Goal: Use online tool/utility: Utilize a website feature to perform a specific function

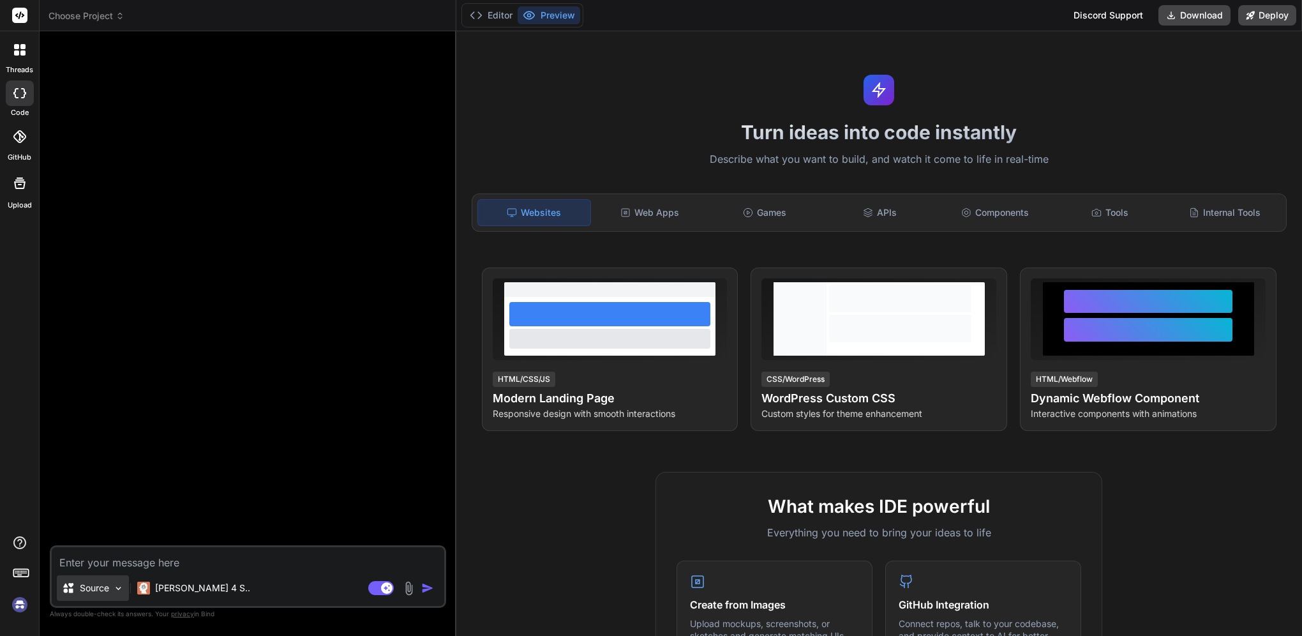
click at [100, 586] on p "Source" at bounding box center [94, 587] width 29 height 13
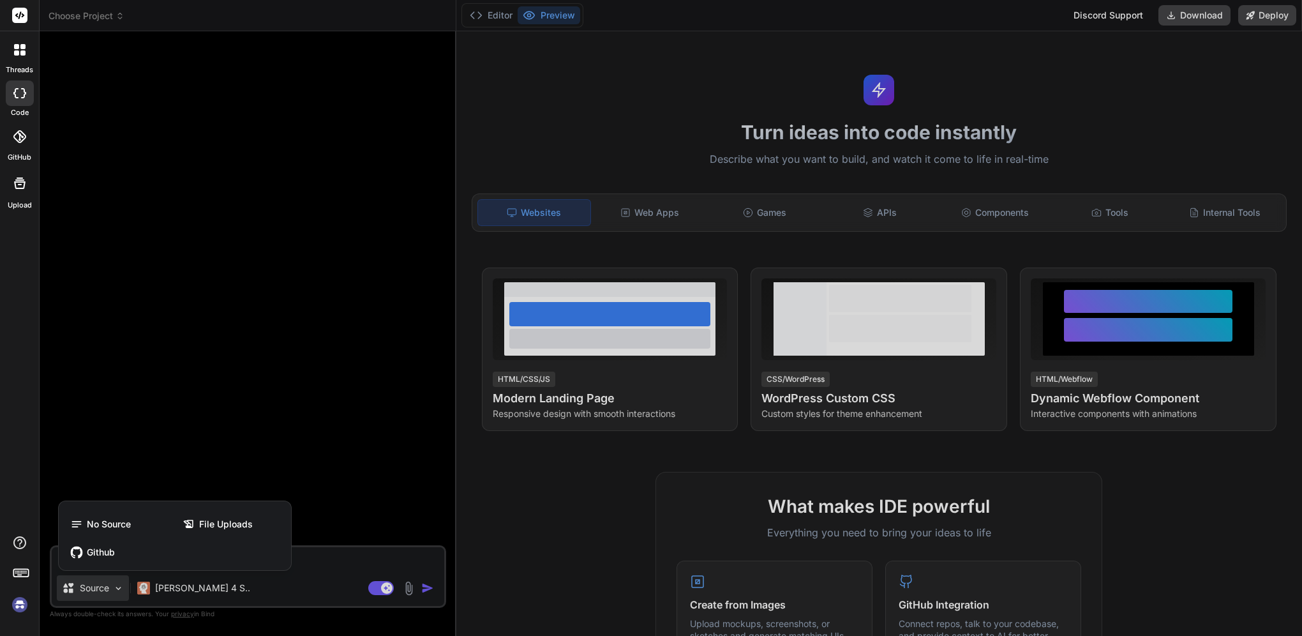
click at [100, 586] on div at bounding box center [651, 318] width 1302 height 636
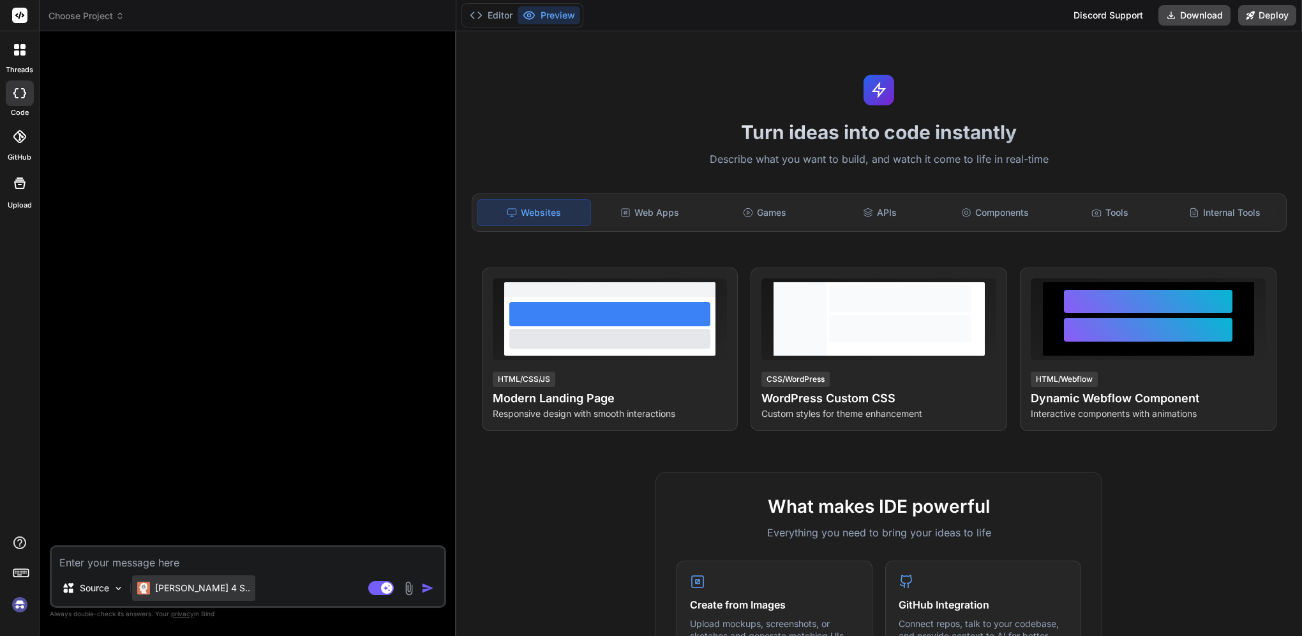
click at [189, 586] on p "[PERSON_NAME] 4 S.." at bounding box center [202, 587] width 95 height 13
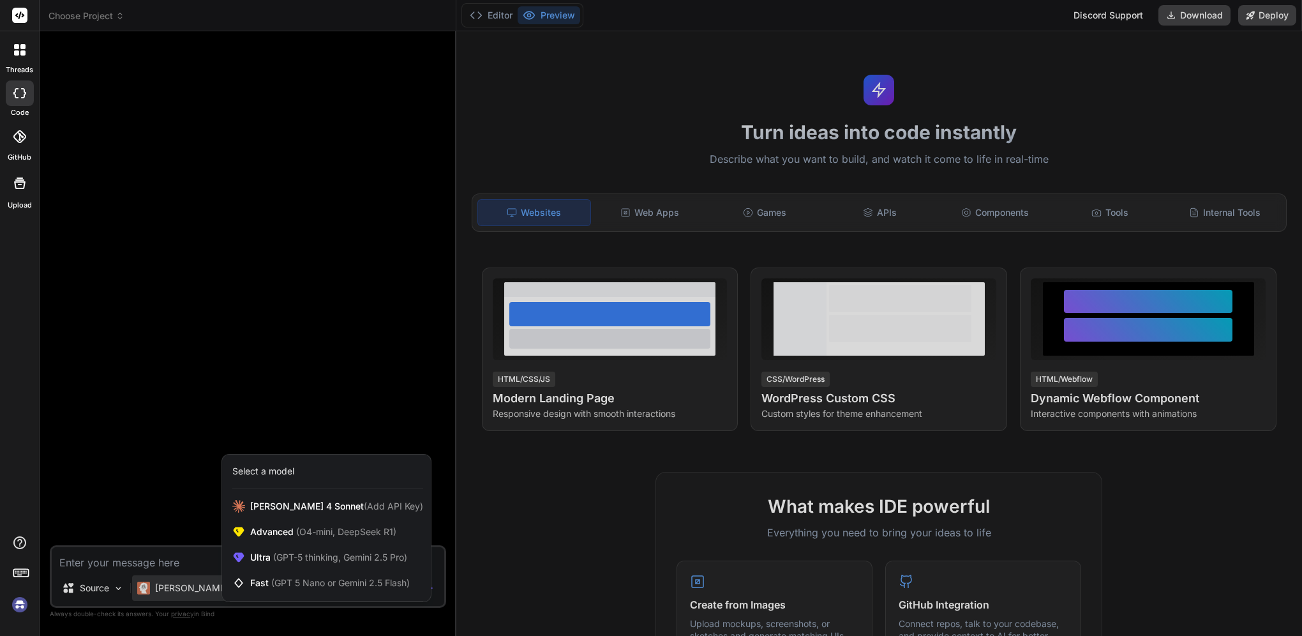
click at [520, 487] on div at bounding box center [651, 318] width 1302 height 636
type textarea "x"
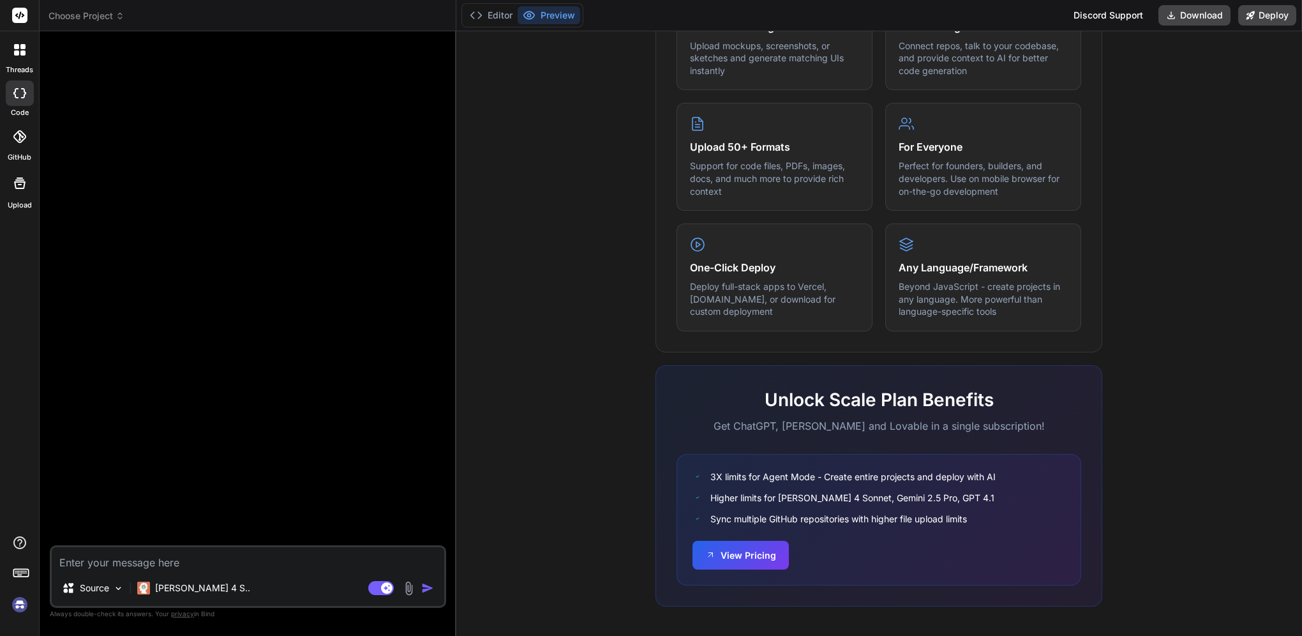
scroll to position [579, 0]
click at [722, 541] on button "View Pricing" at bounding box center [740, 552] width 96 height 29
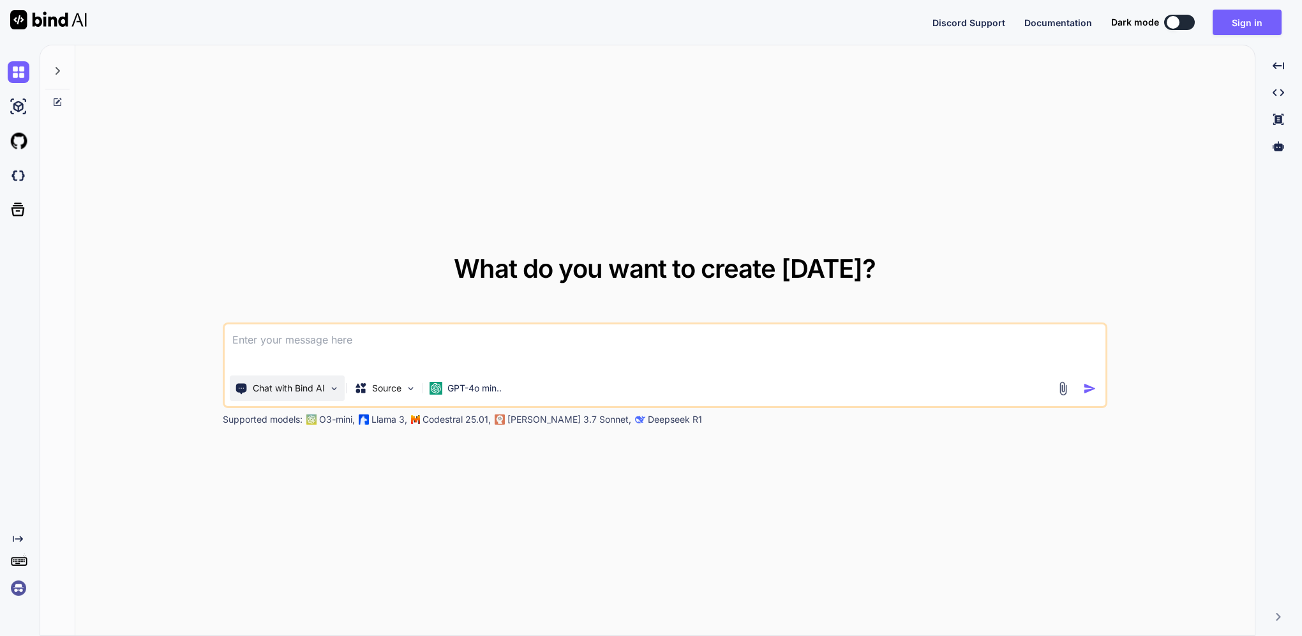
click at [334, 387] on img at bounding box center [334, 388] width 11 height 11
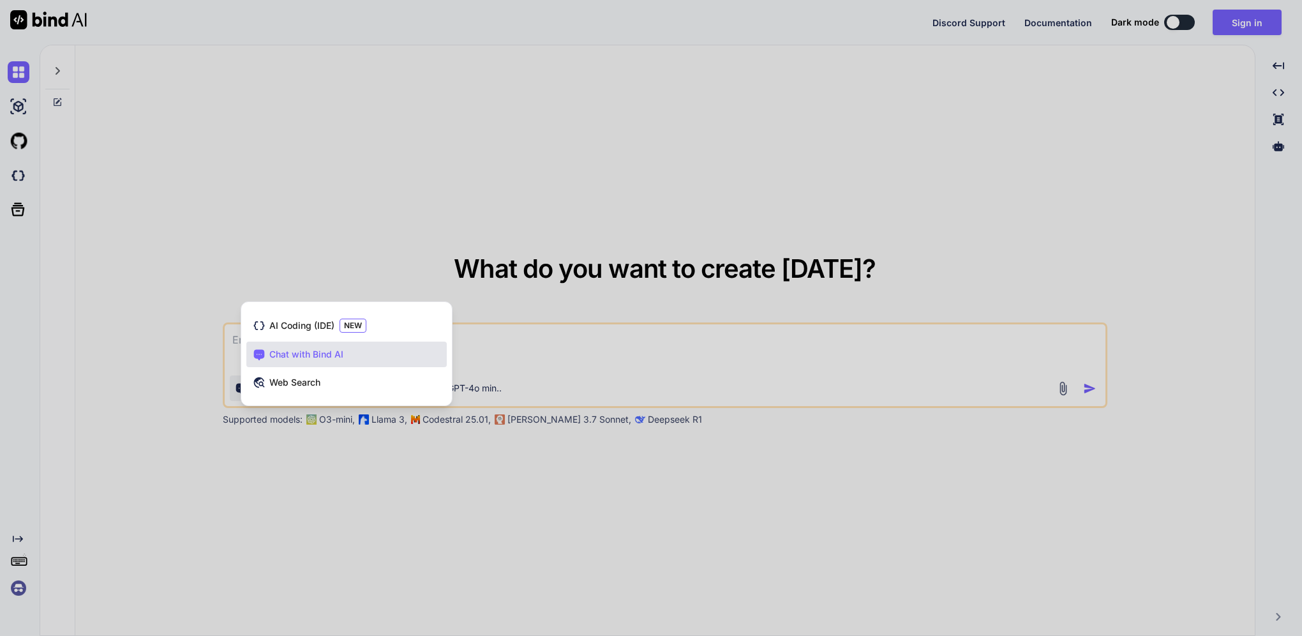
click at [385, 489] on div at bounding box center [651, 318] width 1302 height 636
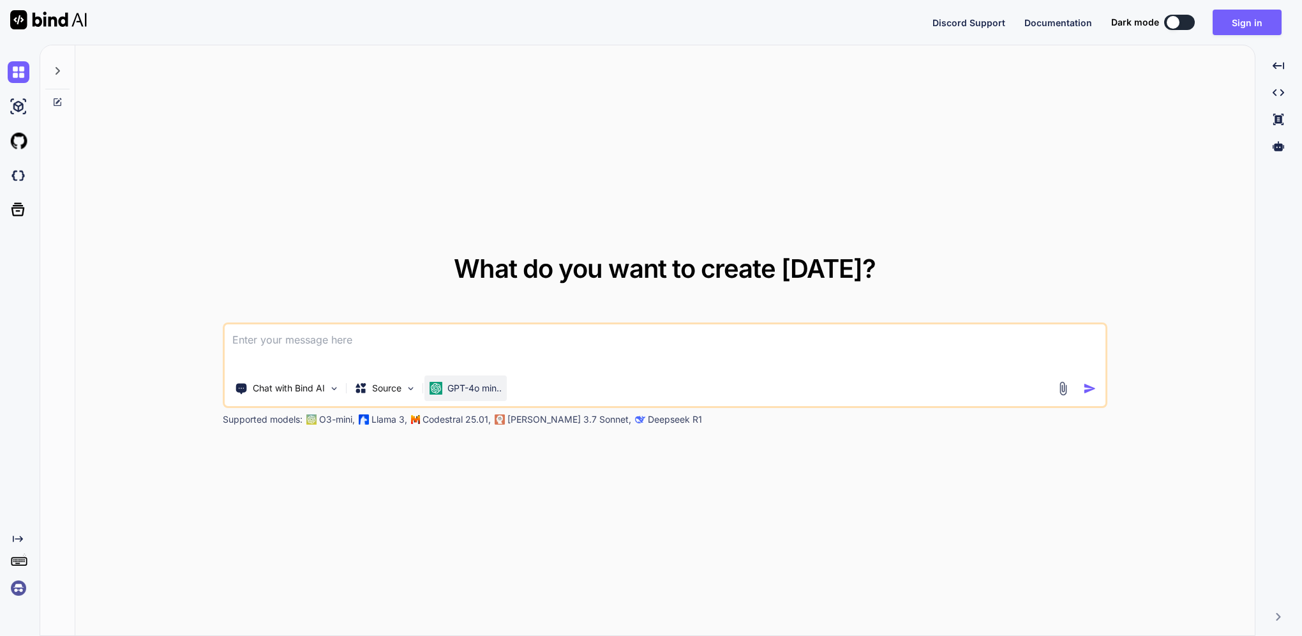
click at [484, 389] on p "GPT-4o min.." at bounding box center [474, 388] width 54 height 13
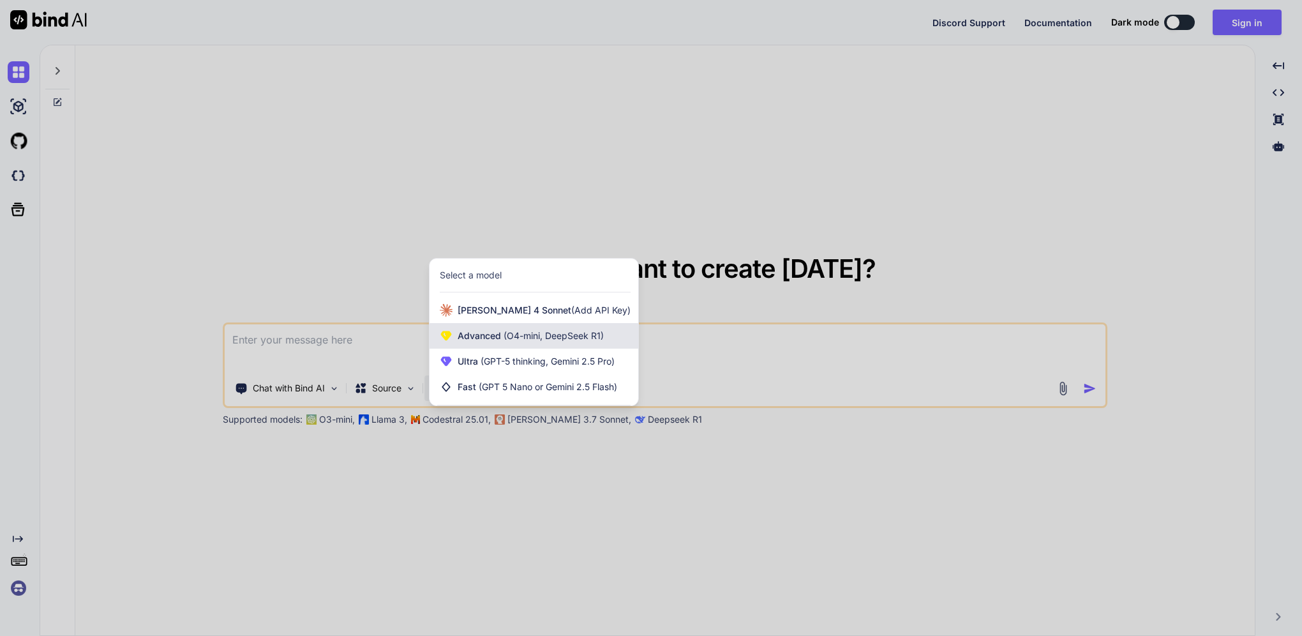
click at [514, 330] on span "(O4-mini, DeepSeek R1)" at bounding box center [552, 335] width 103 height 11
type textarea "x"
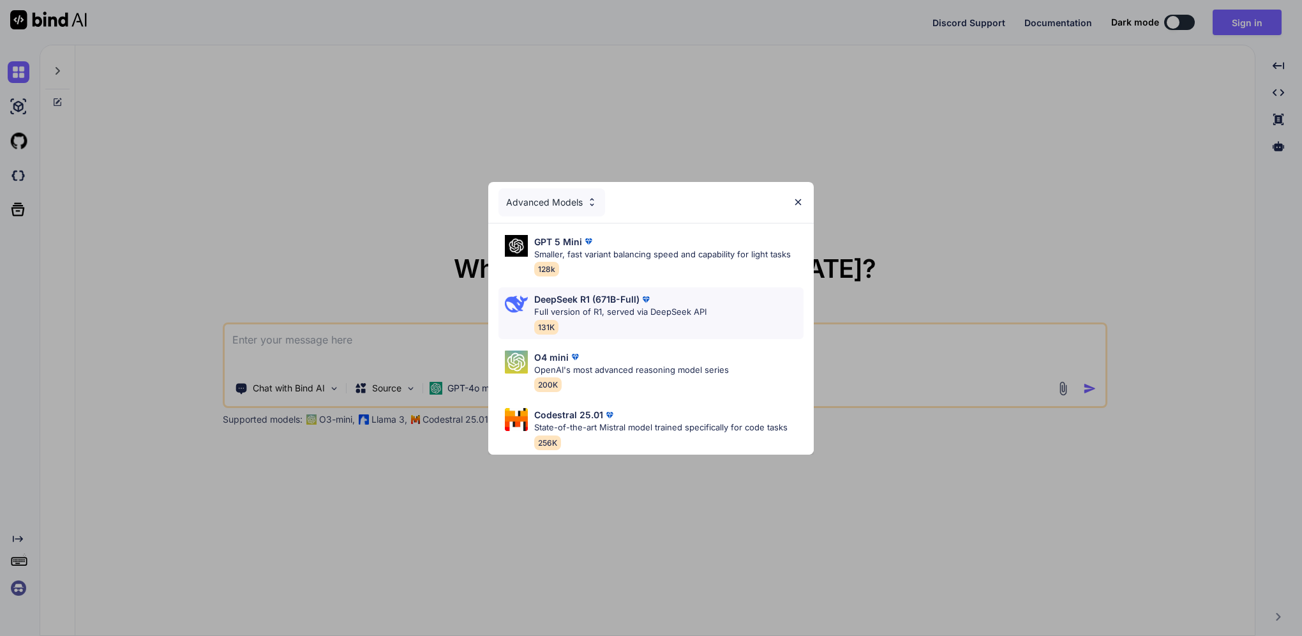
click at [604, 294] on p "DeepSeek R1 (671B-Full)" at bounding box center [586, 298] width 105 height 13
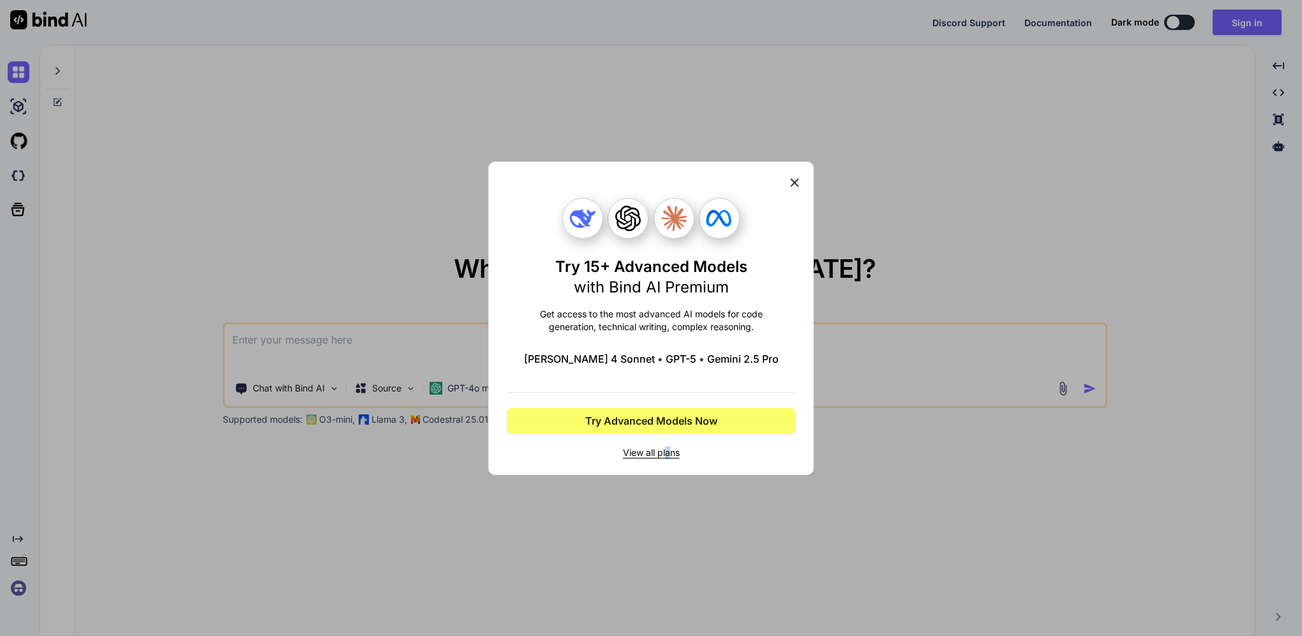
click at [668, 453] on span "View all plans" at bounding box center [651, 452] width 288 height 13
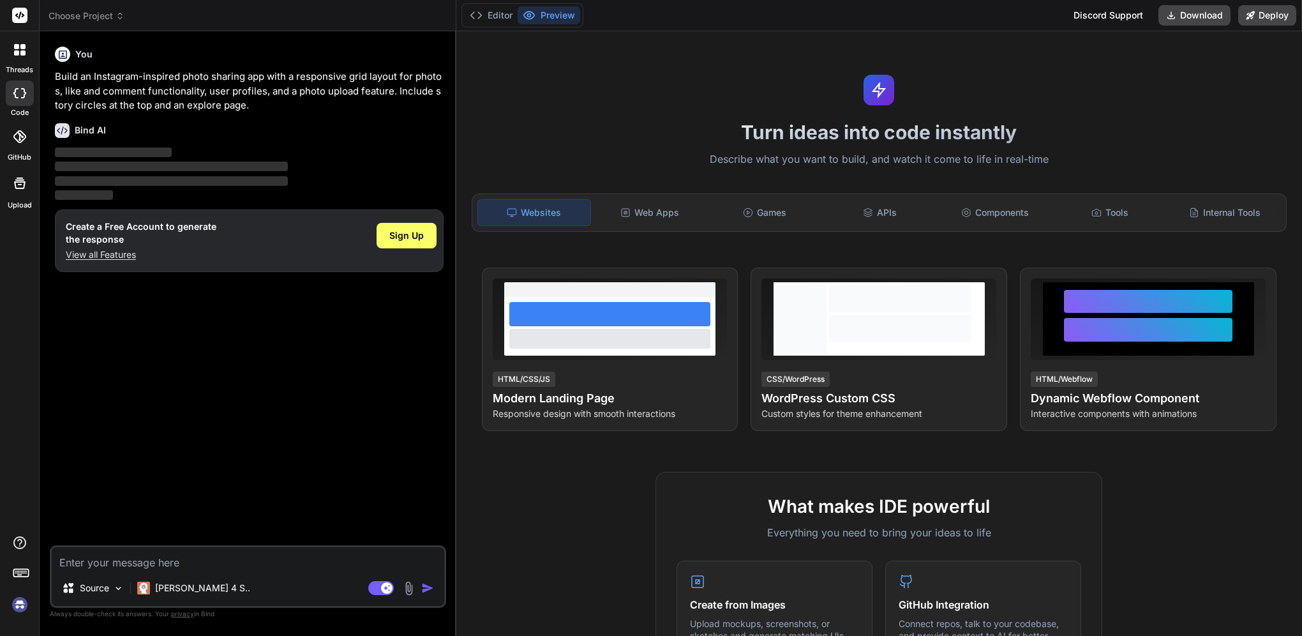
type textarea "x"
click at [656, 214] on div "Web Apps" at bounding box center [649, 212] width 112 height 27
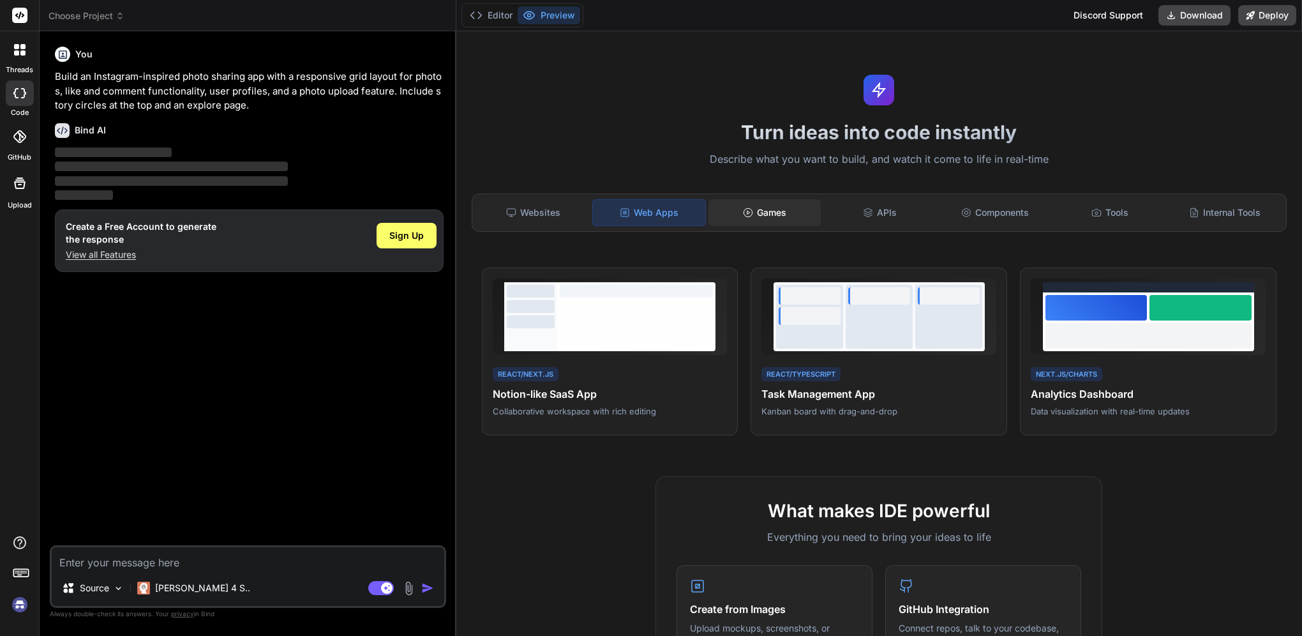
click at [780, 205] on div "Games" at bounding box center [764, 212] width 112 height 27
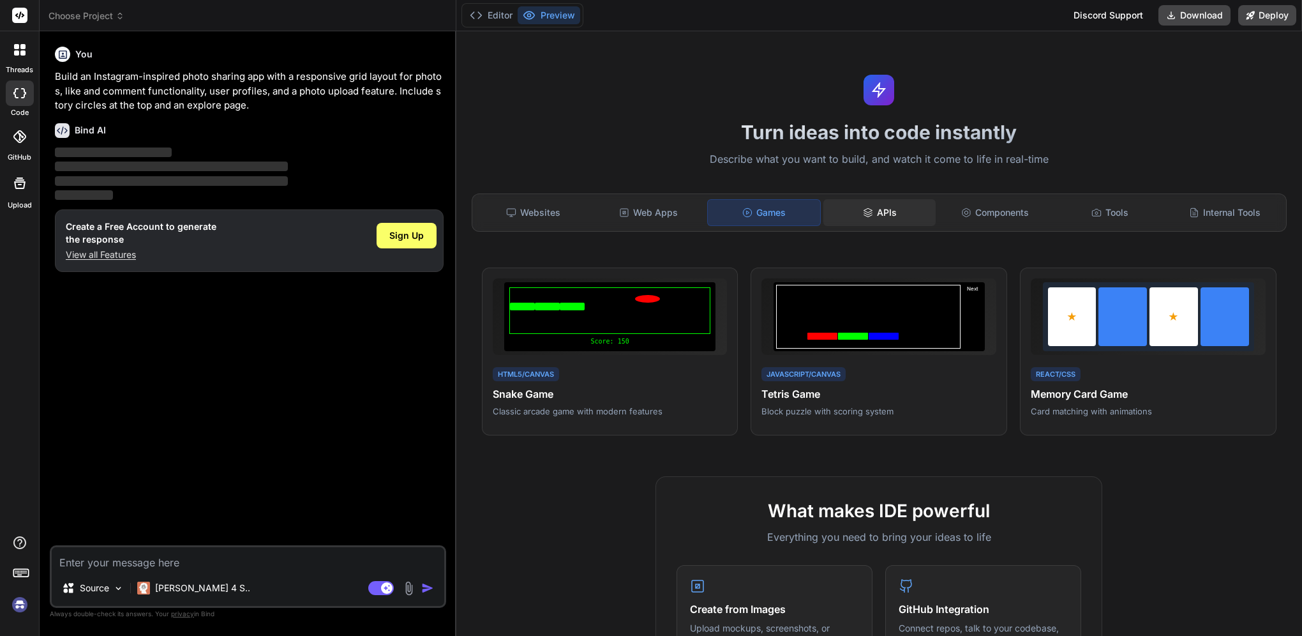
click at [873, 207] on div "APIs" at bounding box center [879, 212] width 112 height 27
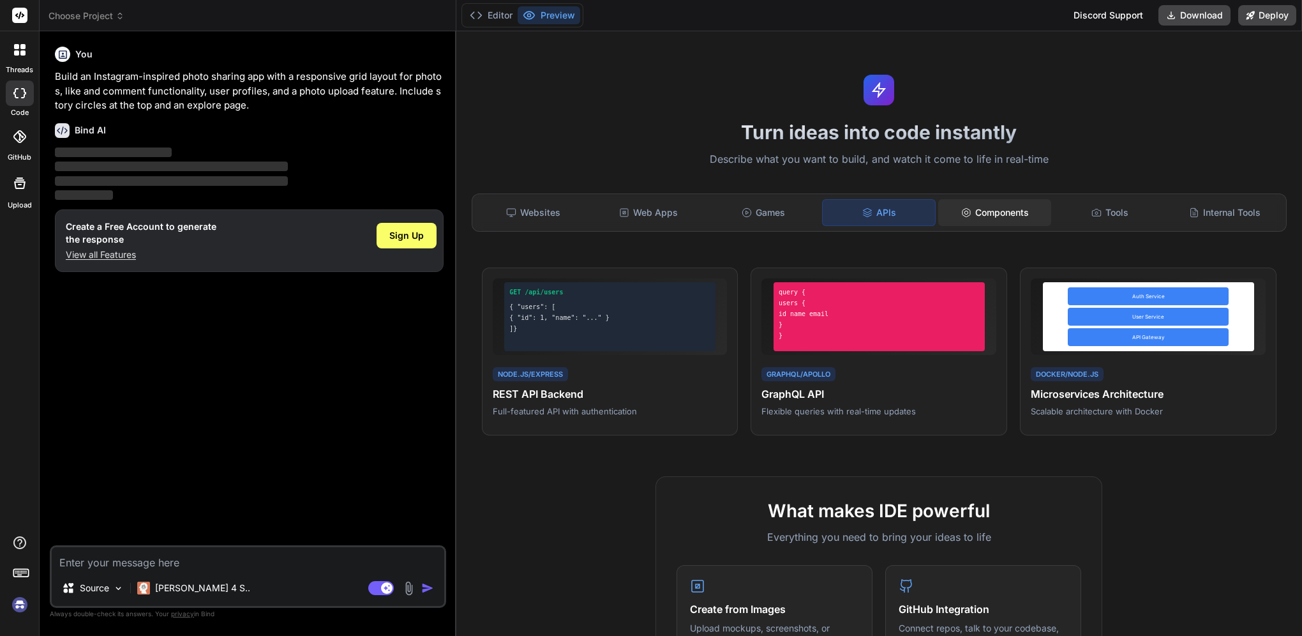
click at [1003, 210] on div "Components" at bounding box center [994, 212] width 112 height 27
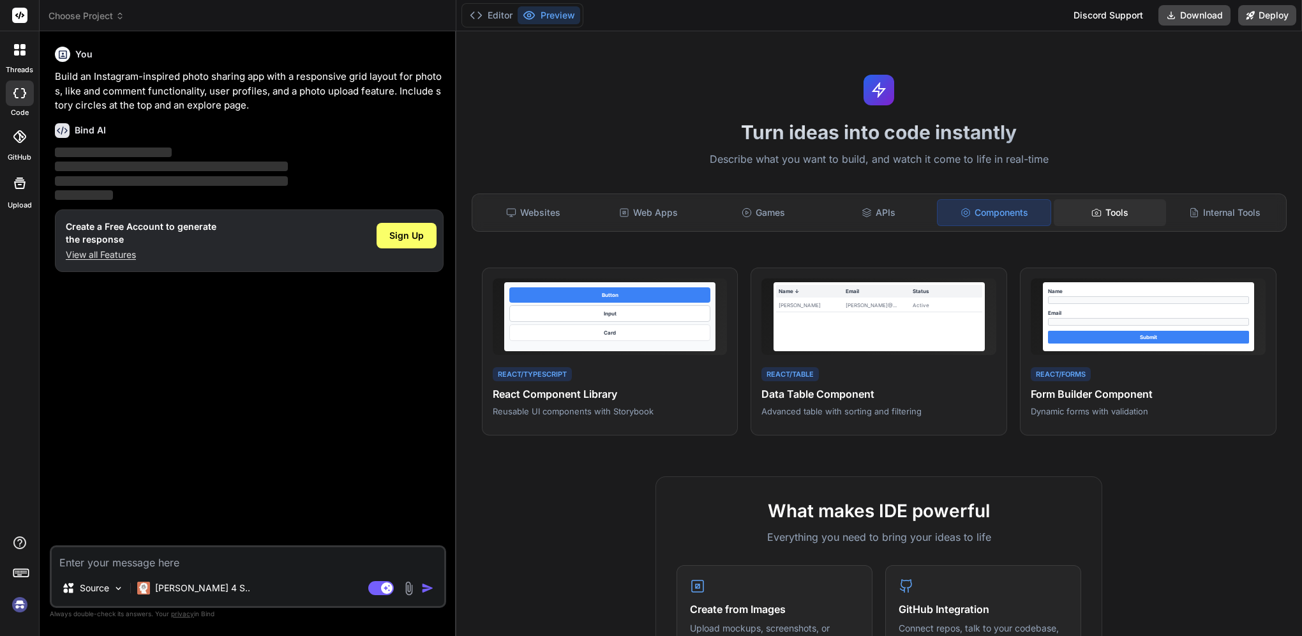
click at [1108, 210] on div "Tools" at bounding box center [1110, 212] width 112 height 27
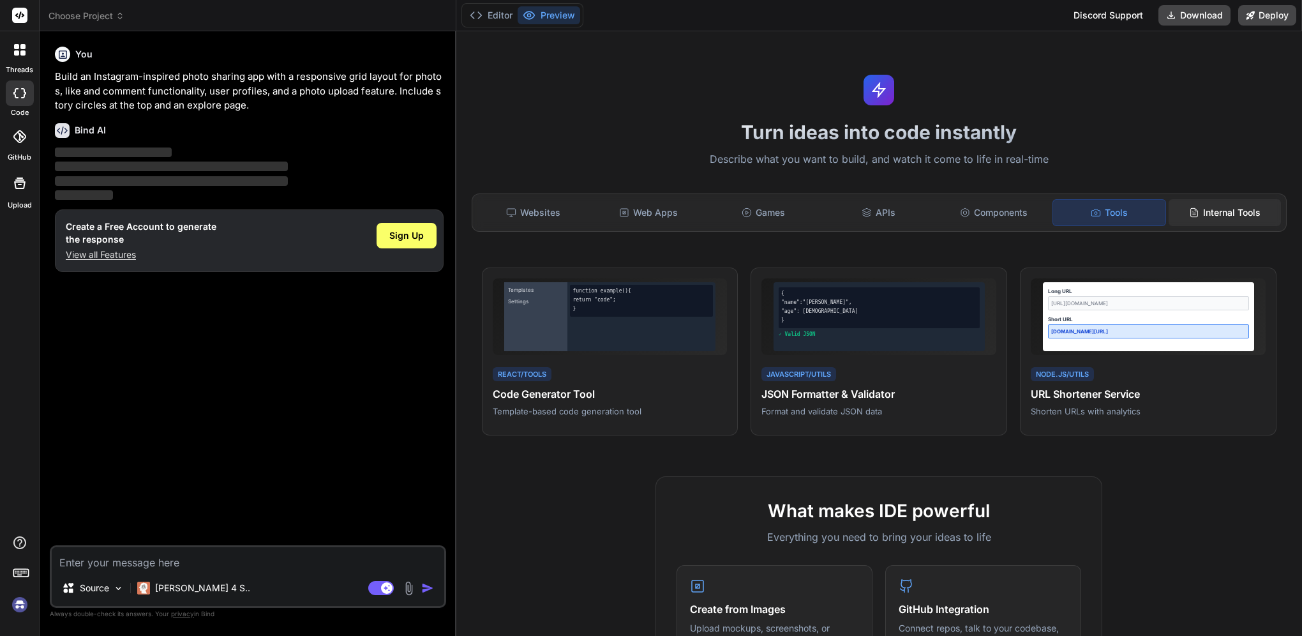
click at [1215, 204] on div "Internal Tools" at bounding box center [1224, 212] width 112 height 27
